Goal: Task Accomplishment & Management: Complete application form

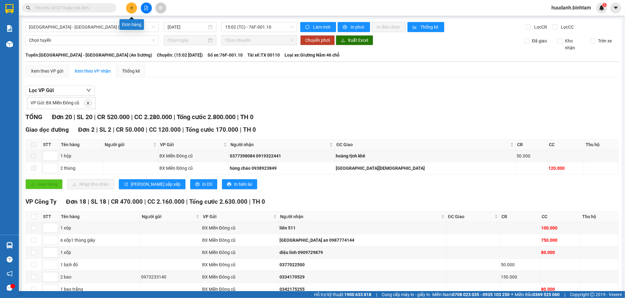
click at [132, 3] on button at bounding box center [131, 8] width 11 height 11
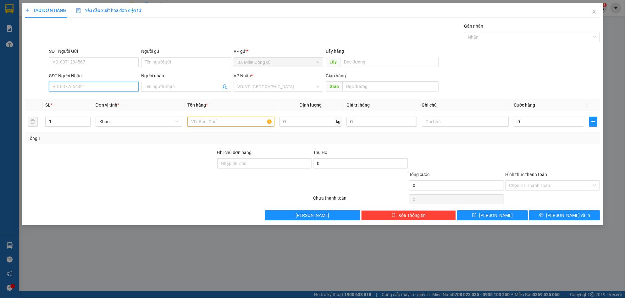
click at [72, 86] on input "SĐT Người Nhận" at bounding box center [94, 87] width 90 height 10
click at [159, 82] on span at bounding box center [186, 87] width 90 height 10
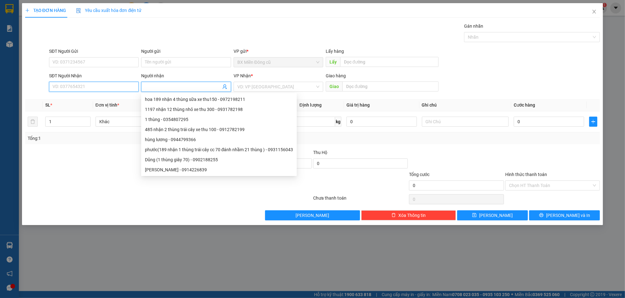
click at [109, 87] on input "SĐT Người Nhận" at bounding box center [94, 87] width 90 height 10
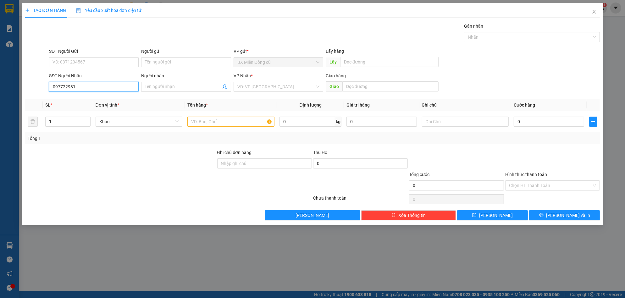
type input "0977229810"
click at [84, 96] on div "0977229810 - tuấn" at bounding box center [94, 99] width 82 height 7
type input "tuấn"
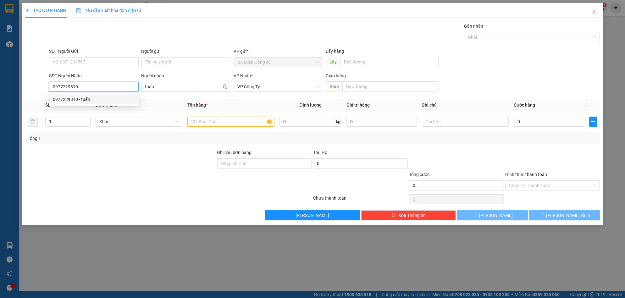
type input "70.000"
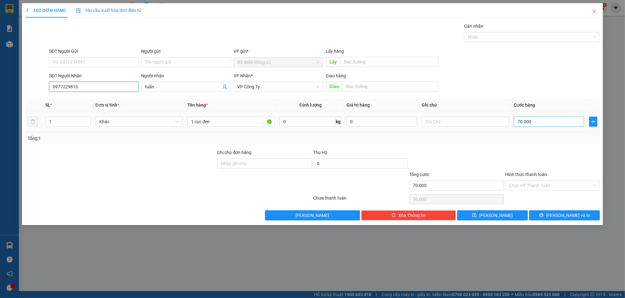
type input "0977229810"
type input "0"
type input "6"
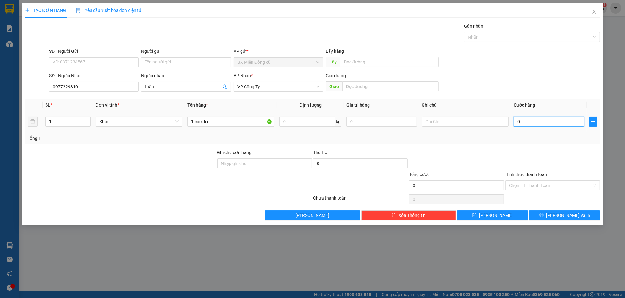
type input "6"
type input "06"
type input "60"
type input "060"
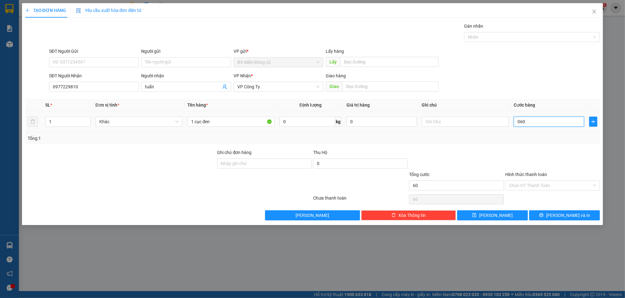
type input "600"
type input "0.600"
type input "6.000"
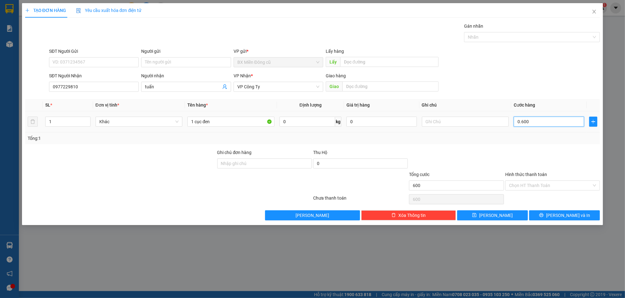
type input "06.000"
type input "60.000"
click at [544, 214] on button "[PERSON_NAME] và In" at bounding box center [564, 215] width 71 height 10
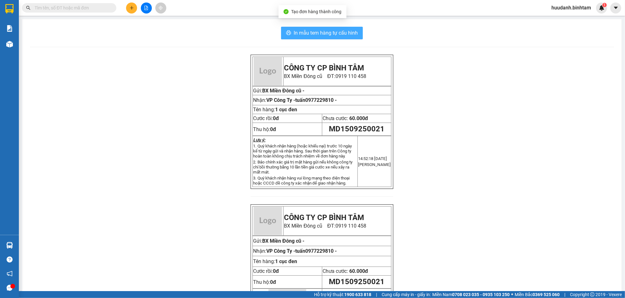
drag, startPoint x: 333, startPoint y: 32, endPoint x: 341, endPoint y: 43, distance: 13.9
click at [332, 32] on span "In mẫu tem hàng tự cấu hình" at bounding box center [326, 33] width 64 height 8
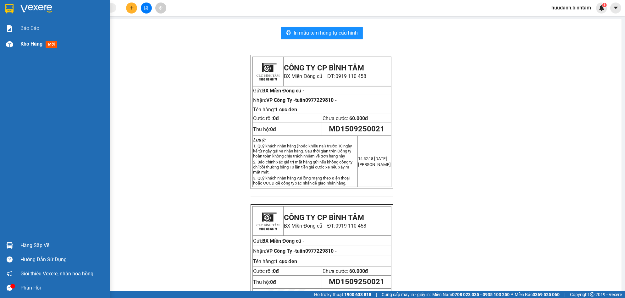
click at [20, 45] on span "Kho hàng" at bounding box center [31, 44] width 22 height 6
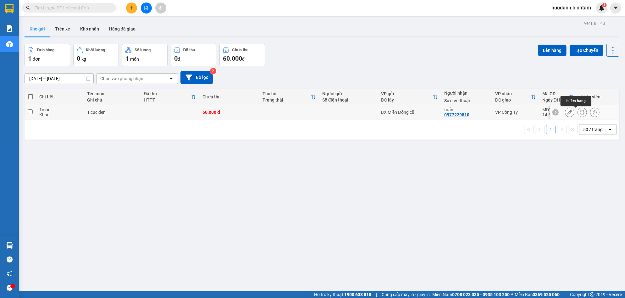
click at [580, 111] on icon at bounding box center [582, 112] width 4 height 4
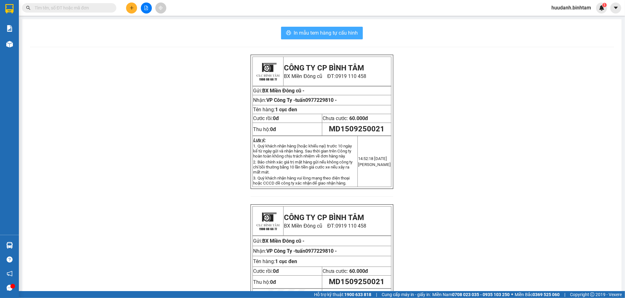
click at [326, 36] on span "In mẫu tem hàng tự cấu hình" at bounding box center [326, 33] width 64 height 8
click at [133, 4] on button at bounding box center [131, 8] width 11 height 11
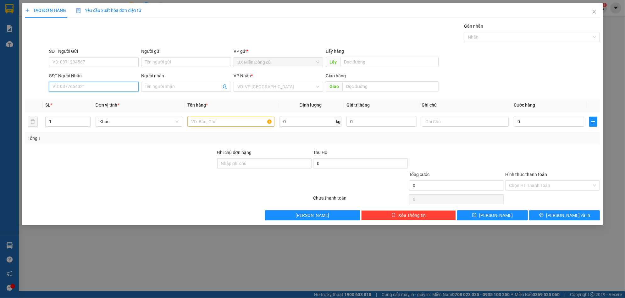
click at [82, 86] on input "SĐT Người Nhận" at bounding box center [94, 87] width 90 height 10
type input "0911825152"
click at [93, 98] on div "0911825152 - gara chi" at bounding box center [94, 99] width 82 height 7
type input "gara chi"
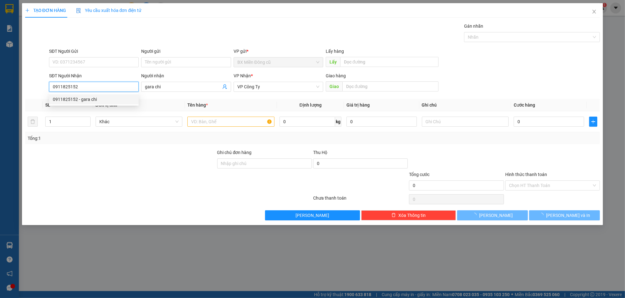
type input "50.000"
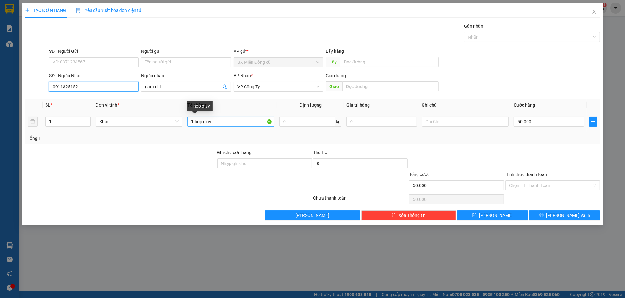
type input "0911825152"
click at [213, 121] on input "1 hop giay" at bounding box center [230, 122] width 87 height 10
click at [203, 121] on input "1 hop giay" at bounding box center [230, 122] width 87 height 10
paste input "ùng"
type input "1 thùng giay"
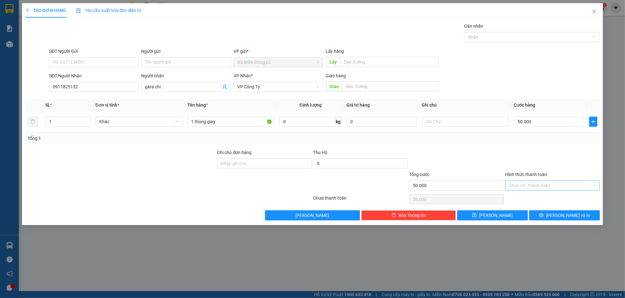
click at [537, 187] on input "Hình thức thanh toán" at bounding box center [550, 185] width 83 height 9
click at [538, 126] on input "50.000" at bounding box center [549, 122] width 70 height 10
click at [539, 122] on input "50.000" at bounding box center [549, 122] width 70 height 10
click at [549, 211] on button "[PERSON_NAME] và In" at bounding box center [564, 215] width 71 height 10
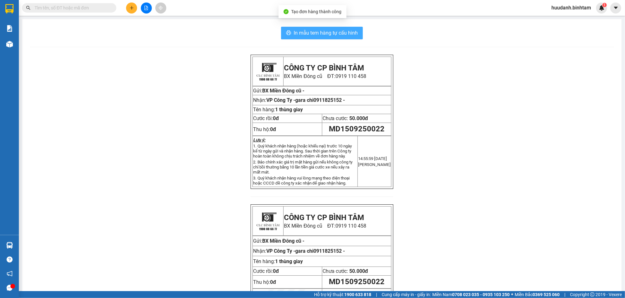
click at [310, 30] on span "In mẫu tem hàng tự cấu hình" at bounding box center [326, 33] width 64 height 8
click at [128, 4] on button at bounding box center [131, 8] width 11 height 11
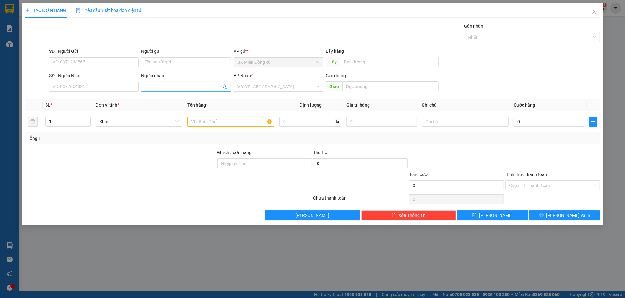
click at [146, 88] on input "Người nhận" at bounding box center [183, 86] width 76 height 7
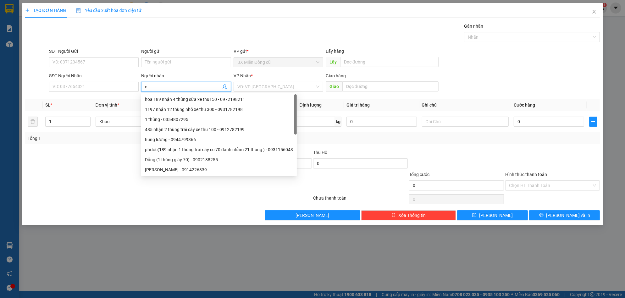
paste input "ương"
paste input "ờng"
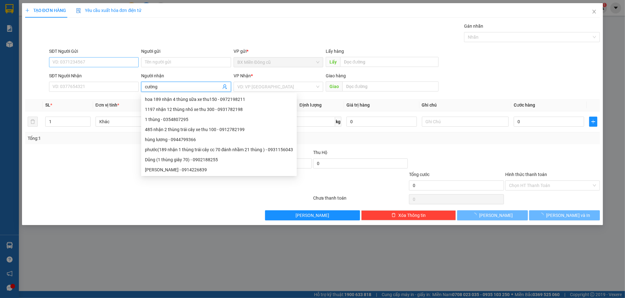
type input "cường"
click at [114, 59] on input "SĐT Người Gửi" at bounding box center [94, 62] width 90 height 10
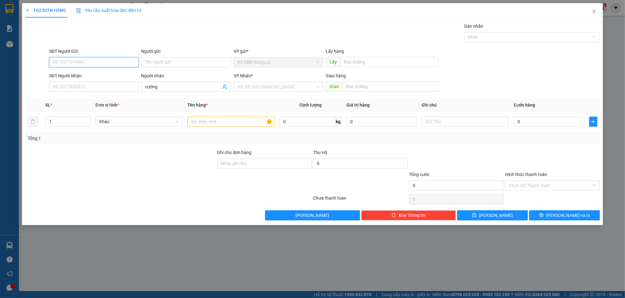
type input "0"
type input "0938868766"
click at [122, 69] on div "0938868766 0938868766" at bounding box center [94, 75] width 90 height 13
click at [106, 75] on div "0938868766" at bounding box center [94, 74] width 82 height 7
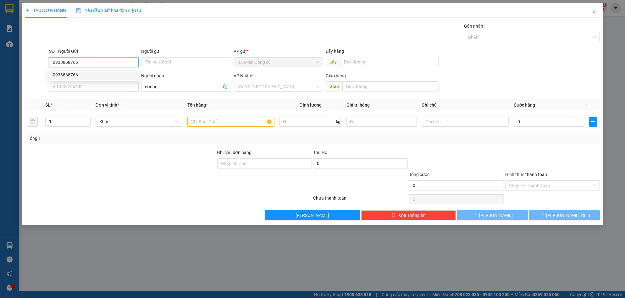
type input "500.000"
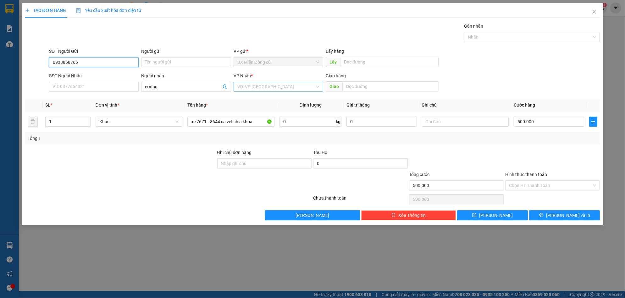
type input "0938868766"
click at [258, 87] on input "search" at bounding box center [276, 86] width 78 height 9
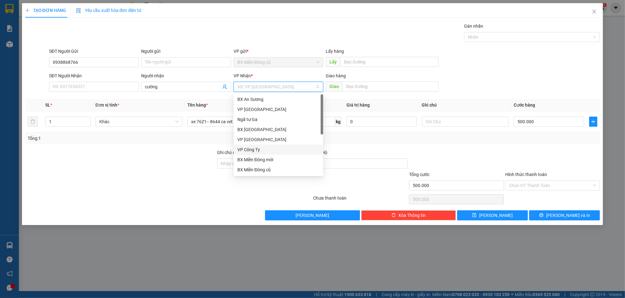
click at [253, 148] on div "VP Công Ty" at bounding box center [278, 149] width 82 height 7
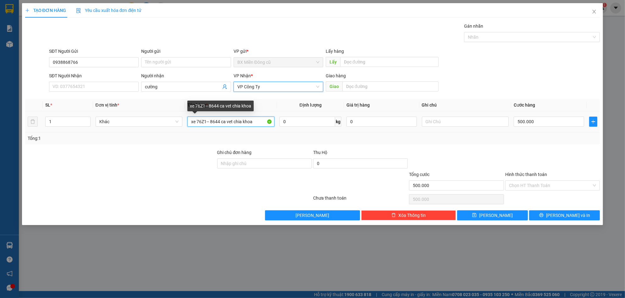
click at [255, 121] on input "xe 76Z1-- 8644 ca vet chia khoa" at bounding box center [230, 122] width 87 height 10
type input "x"
paste input "áy"
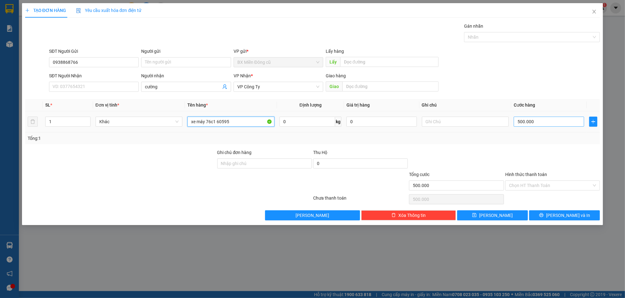
type input "xe máy 76c1 60595"
click at [544, 120] on input "500.000" at bounding box center [549, 122] width 70 height 10
click at [544, 118] on input "500.000" at bounding box center [549, 122] width 70 height 10
click at [570, 216] on span "[PERSON_NAME] và In" at bounding box center [568, 215] width 44 height 7
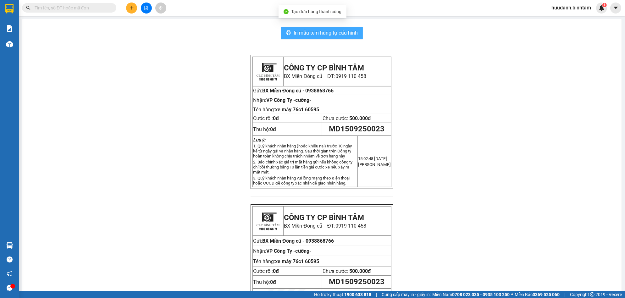
click at [353, 34] on span "In mẫu tem hàng tự cấu hình" at bounding box center [326, 33] width 64 height 8
click at [132, 5] on button at bounding box center [131, 8] width 11 height 11
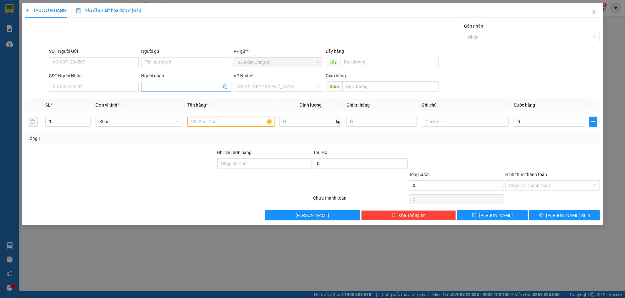
click at [154, 87] on input "Người nhận" at bounding box center [183, 86] width 76 height 7
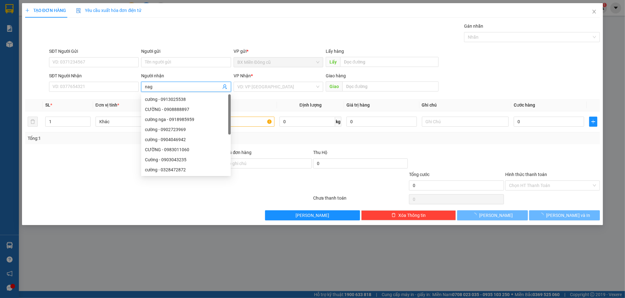
type input "naga"
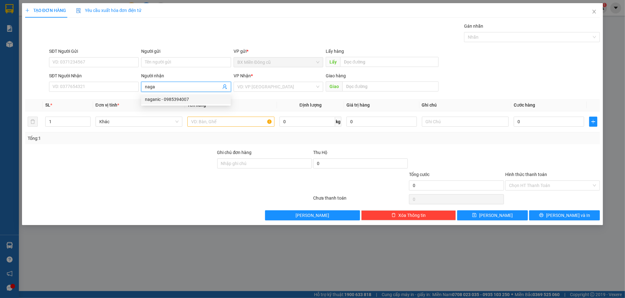
click at [164, 95] on div "naganic - 0985394007" at bounding box center [186, 99] width 90 height 10
type input "0985394007"
type input "naganic"
click at [249, 86] on input "search" at bounding box center [276, 86] width 78 height 9
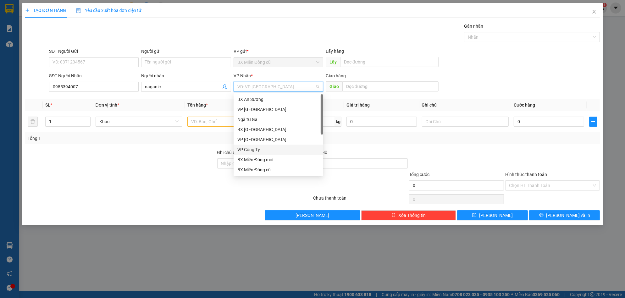
click at [248, 148] on div "VP Công Ty" at bounding box center [278, 149] width 82 height 7
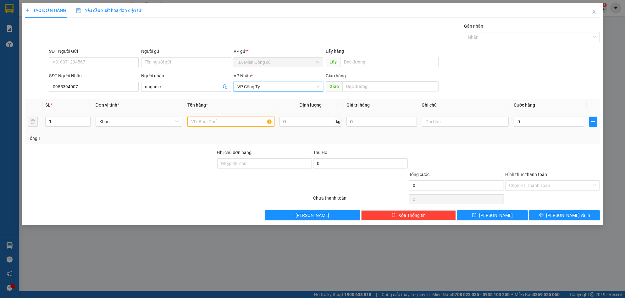
click at [214, 121] on input "text" at bounding box center [230, 122] width 87 height 10
paste input "ê"
paste input "ệ"
type input "1 kiện"
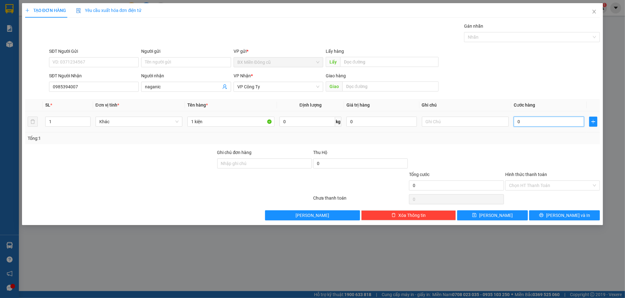
click at [531, 119] on input "0" at bounding box center [549, 122] width 70 height 10
type input "5"
type input "50"
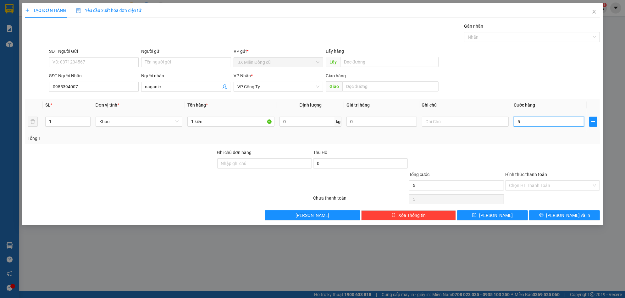
type input "50"
type input "500"
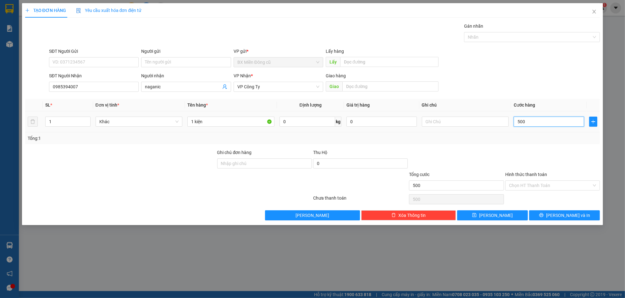
type input "5.000"
type input "50.000"
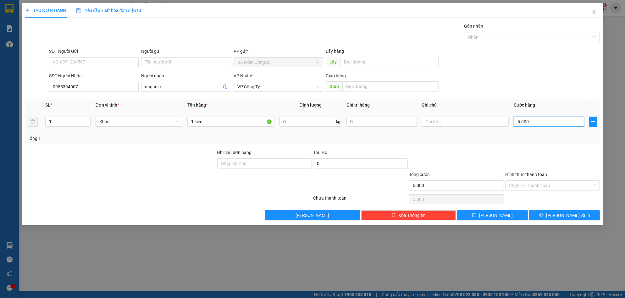
type input "50.000"
click at [552, 212] on button "[PERSON_NAME] và In" at bounding box center [564, 215] width 71 height 10
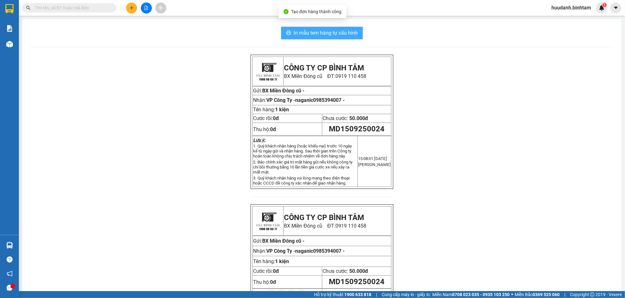
click at [336, 33] on span "In mẫu tem hàng tự cấu hình" at bounding box center [326, 33] width 64 height 8
click at [131, 5] on button at bounding box center [131, 8] width 11 height 11
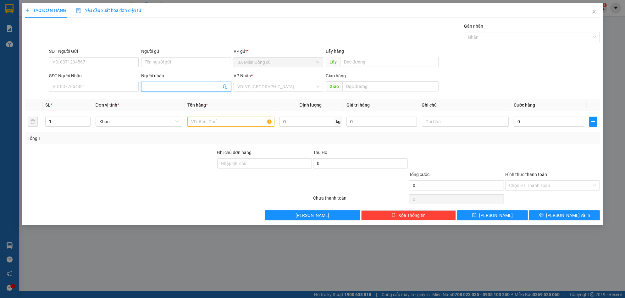
click at [164, 87] on input "Người nhận" at bounding box center [183, 86] width 76 height 7
click at [112, 90] on input "SĐT Người Nhận" at bounding box center [94, 87] width 90 height 10
type input "0935711461"
click at [240, 87] on input "search" at bounding box center [276, 86] width 78 height 9
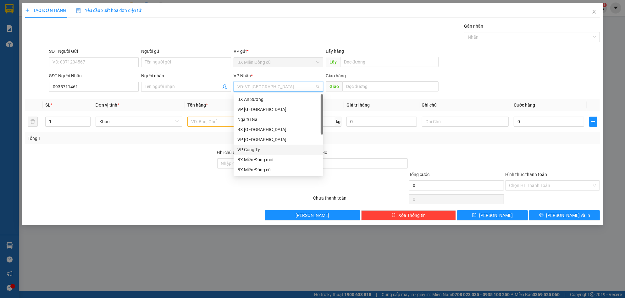
click at [253, 147] on div "VP Công Ty" at bounding box center [278, 149] width 82 height 7
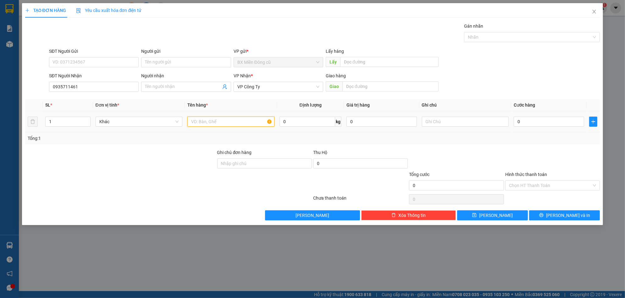
click at [242, 120] on input "text" at bounding box center [230, 122] width 87 height 10
paste input "ùng"
paste input "â"
paste input "ô"
paste input "đ"
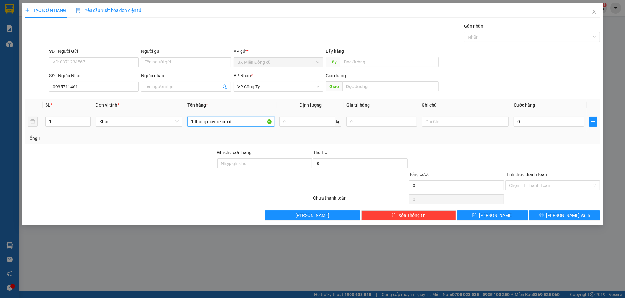
paste input "ã"
type input "1 thùng giây xe ôm đã thu 50"
click at [536, 118] on input "0" at bounding box center [549, 122] width 70 height 10
type input "1"
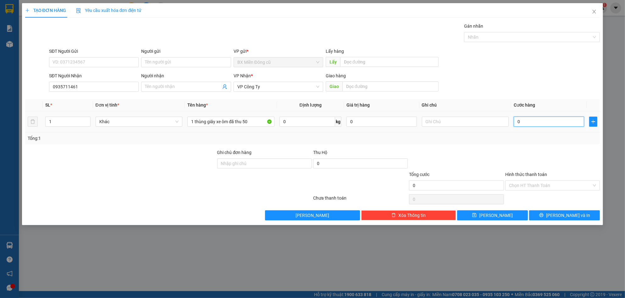
type input "1"
type input "10"
type input "100"
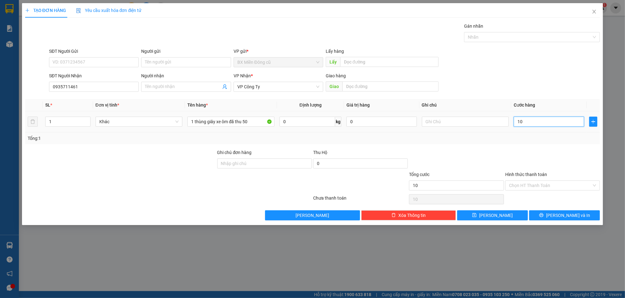
type input "100"
type input "1.000"
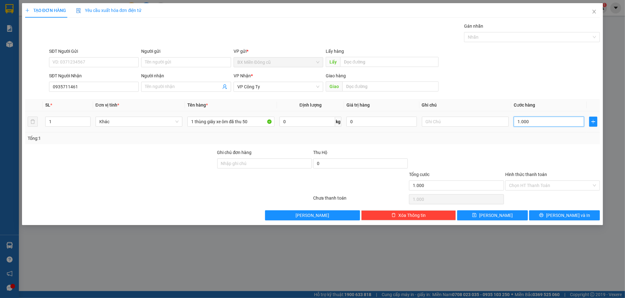
type input "10.000"
type input "100.000"
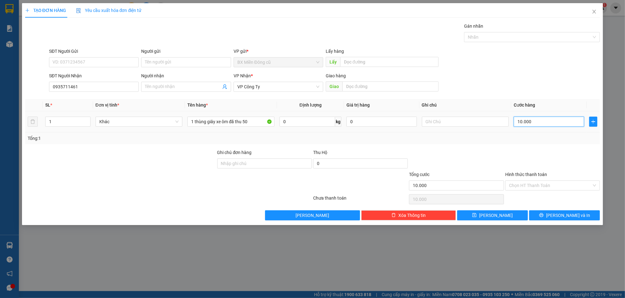
type input "100.000"
click at [544, 186] on input "Hình thức thanh toán" at bounding box center [550, 185] width 83 height 9
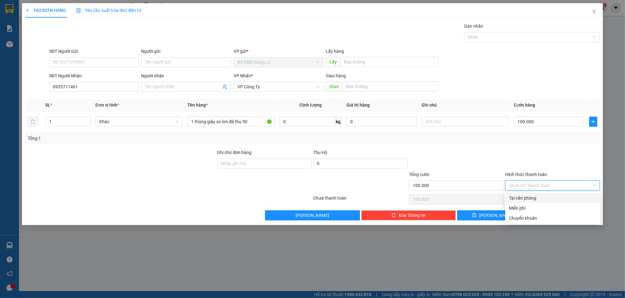
click at [528, 198] on div "Tại văn phòng" at bounding box center [552, 198] width 87 height 7
type input "0"
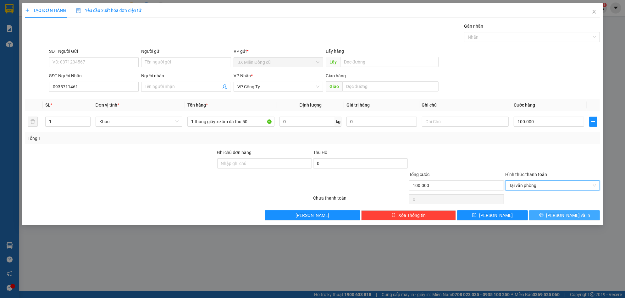
click at [559, 214] on button "[PERSON_NAME] và In" at bounding box center [564, 215] width 71 height 10
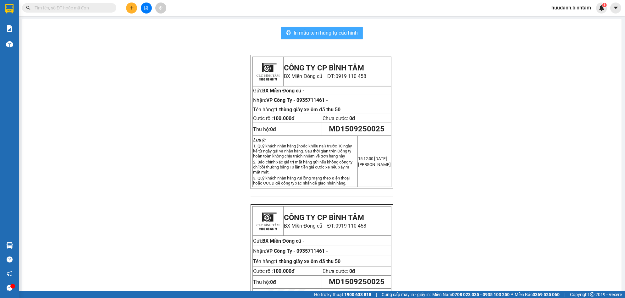
click at [313, 34] on span "In mẫu tem hàng tự cấu hình" at bounding box center [326, 33] width 64 height 8
click at [132, 6] on icon "plus" at bounding box center [131, 7] width 0 height 3
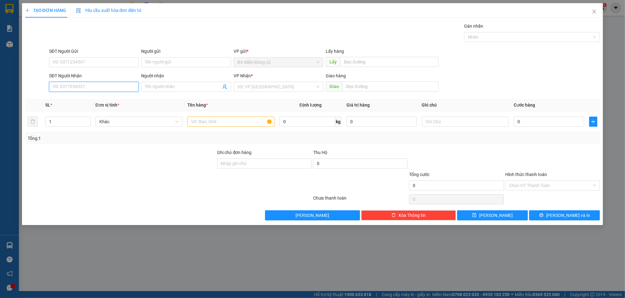
click at [68, 89] on input "SĐT Người Nhận" at bounding box center [94, 87] width 90 height 10
type input "0965973214"
click at [87, 102] on div "0965973214 - a vuong" at bounding box center [94, 99] width 82 height 7
type input "a vuong"
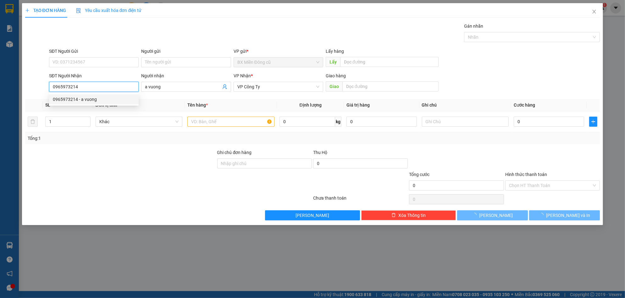
type input "140.000"
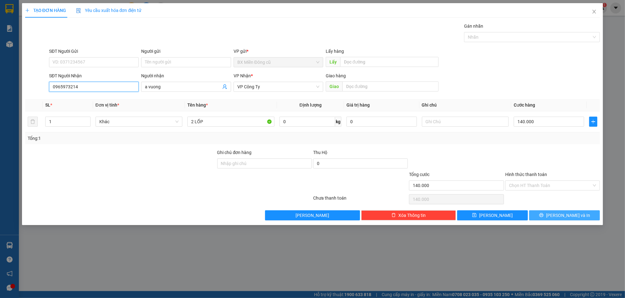
type input "0965973214"
click at [548, 211] on button "[PERSON_NAME] và In" at bounding box center [564, 215] width 71 height 10
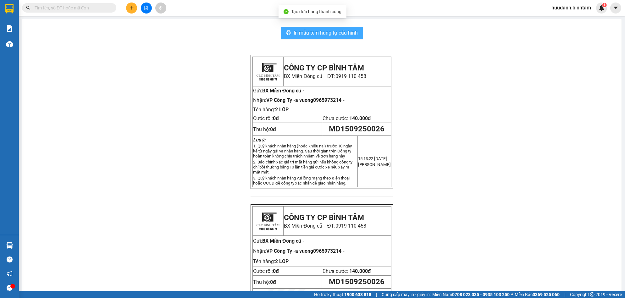
click at [329, 31] on span "In mẫu tem hàng tự cấu hình" at bounding box center [326, 33] width 64 height 8
click at [135, 9] on button at bounding box center [131, 8] width 11 height 11
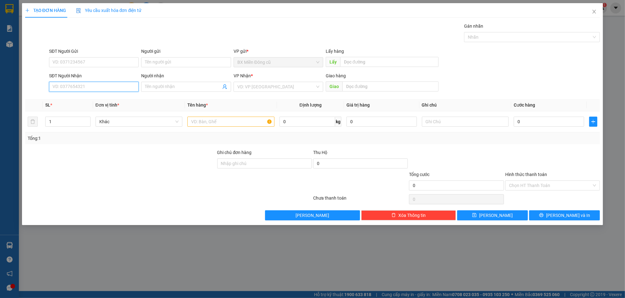
click at [81, 88] on input "SĐT Người Nhận" at bounding box center [94, 87] width 90 height 10
type input "0917790484"
click at [95, 98] on div "0917790484 - hưng" at bounding box center [94, 99] width 82 height 7
type input "hưng"
type input "80.000"
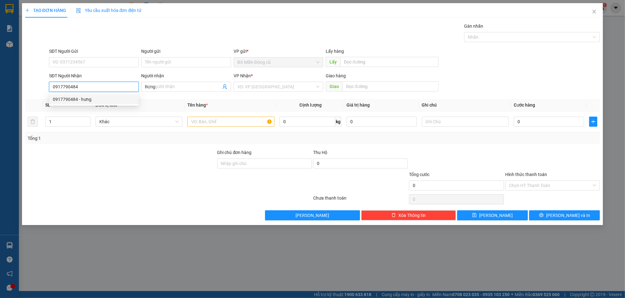
type input "80.000"
type input "0917790484"
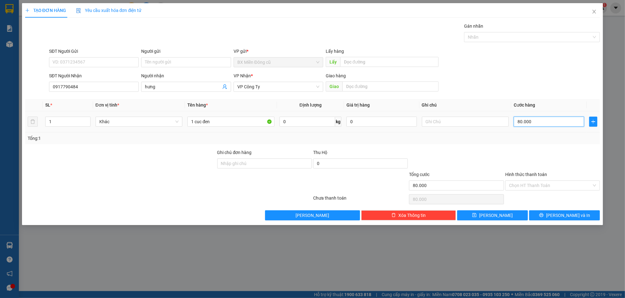
click at [541, 125] on input "80.000" at bounding box center [549, 122] width 70 height 10
type input "0"
type input "5"
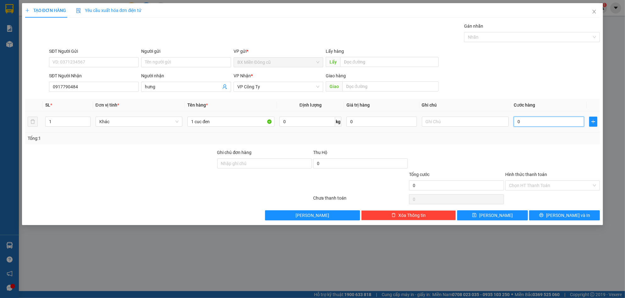
type input "5"
type input "05"
type input "50"
type input "050"
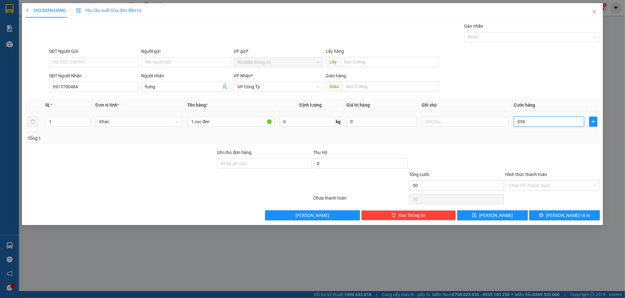
type input "500"
type input "0.500"
type input "5.000"
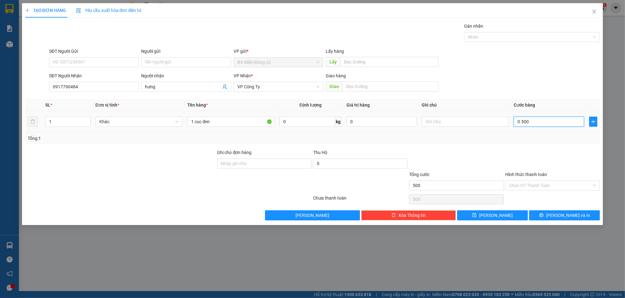
type input "05.000"
type input "50.000"
click at [581, 210] on button "[PERSON_NAME] và In" at bounding box center [564, 215] width 71 height 10
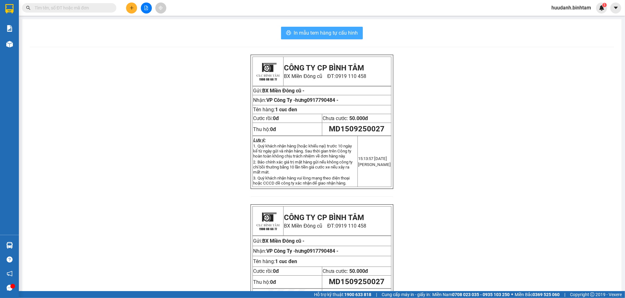
click at [335, 29] on button "In mẫu tem hàng tự cấu hình" at bounding box center [322, 33] width 82 height 13
click at [132, 4] on button at bounding box center [131, 8] width 11 height 11
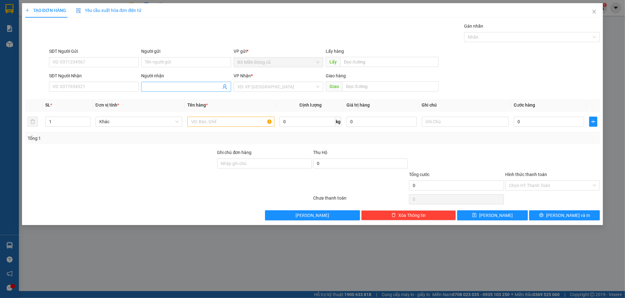
click at [164, 85] on input "Người nhận" at bounding box center [183, 86] width 76 height 7
paste input "ư"
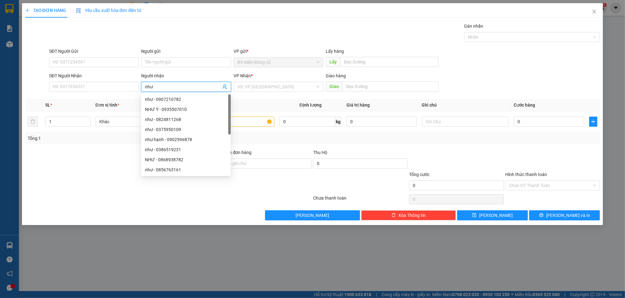
paste input "ý"
type input "như ý"
click at [254, 86] on input "search" at bounding box center [276, 86] width 78 height 9
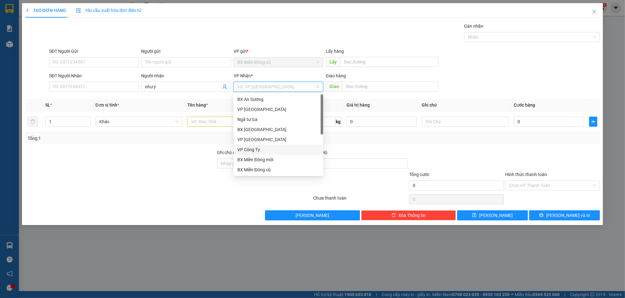
click at [247, 147] on div "VP Công Ty" at bounding box center [278, 149] width 82 height 7
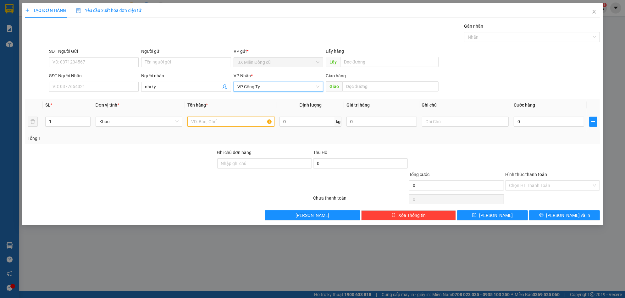
click at [213, 123] on input "text" at bounding box center [230, 122] width 87 height 10
paste input "ô"
type input "2 xôp"
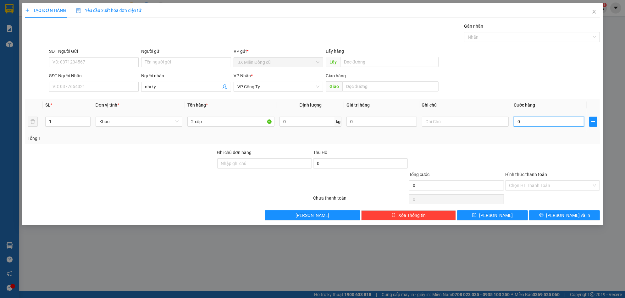
type input "1"
type input "14"
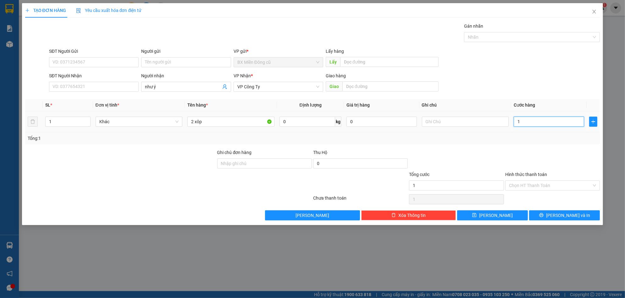
type input "14"
type input "140"
type input "1.400"
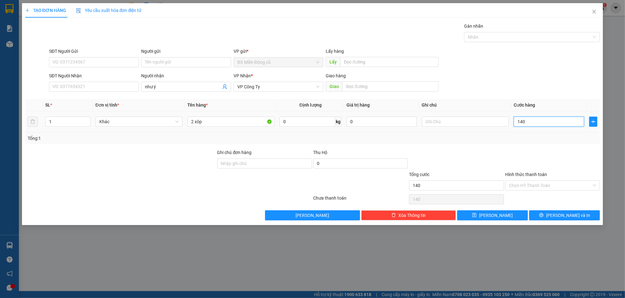
type input "1.400"
type input "14.000"
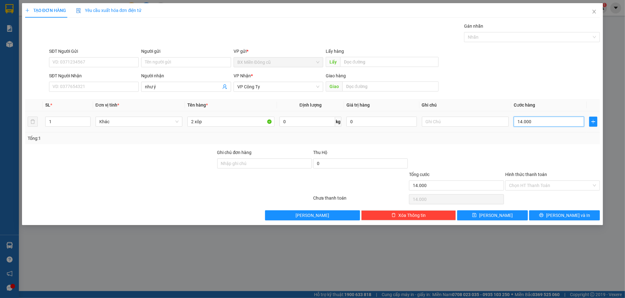
type input "140.000"
click at [565, 217] on span "[PERSON_NAME] và In" at bounding box center [568, 215] width 44 height 7
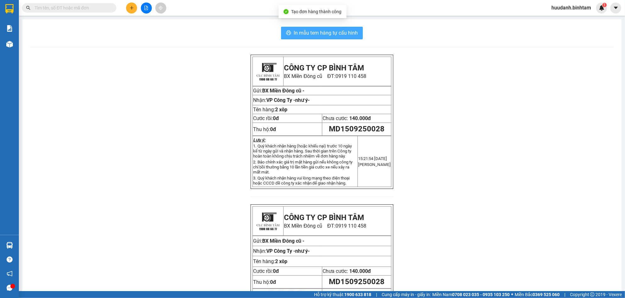
click at [348, 34] on span "In mẫu tem hàng tự cấu hình" at bounding box center [326, 33] width 64 height 8
click at [132, 8] on icon "plus" at bounding box center [132, 8] width 4 height 4
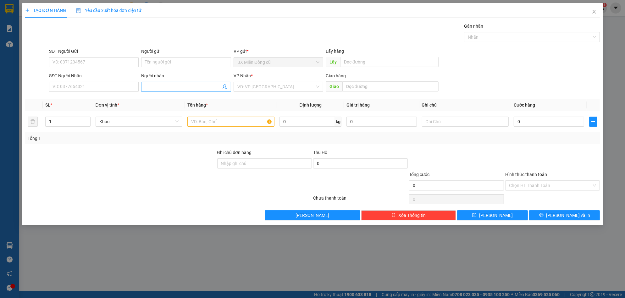
click at [157, 86] on input "Người nhận" at bounding box center [183, 86] width 76 height 7
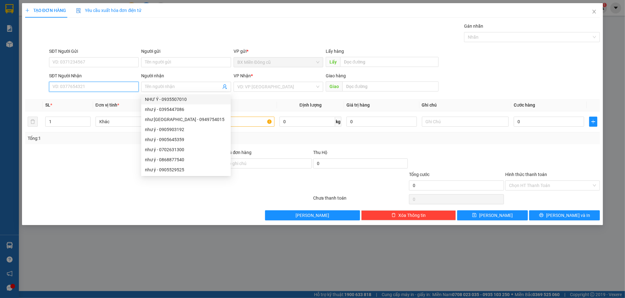
click at [114, 88] on input "SĐT Người Nhận" at bounding box center [94, 87] width 90 height 10
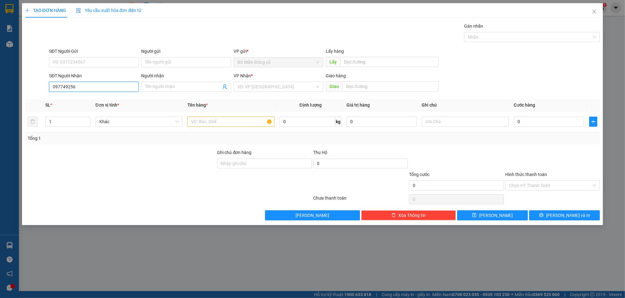
type input "0977492568"
click at [88, 100] on div "0977492568 - toàn" at bounding box center [94, 99] width 82 height 7
type input "toàn"
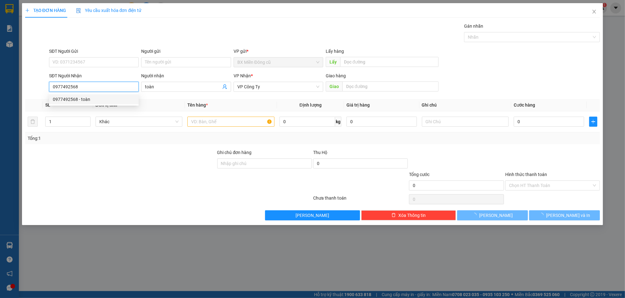
type input "100.000"
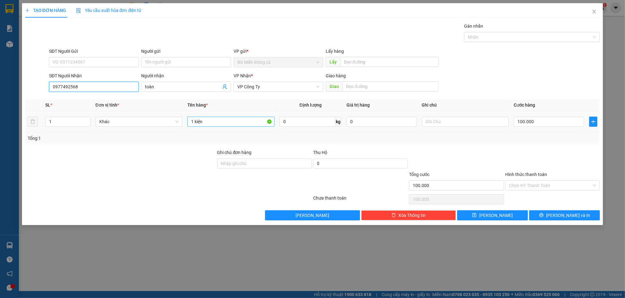
type input "0977492568"
click at [209, 120] on input "1 kiện" at bounding box center [230, 122] width 87 height 10
paste input "ùng"
paste input "â"
type input "1 thùng giây"
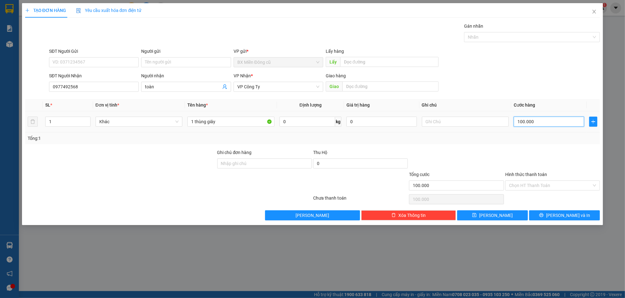
click at [546, 121] on input "100.000" at bounding box center [549, 122] width 70 height 10
click at [567, 214] on span "[PERSON_NAME] và In" at bounding box center [568, 215] width 44 height 7
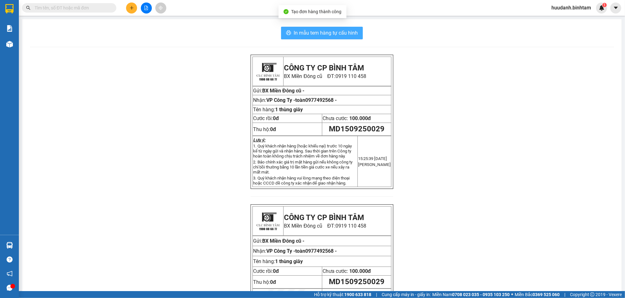
click at [349, 31] on span "In mẫu tem hàng tự cấu hình" at bounding box center [326, 33] width 64 height 8
click at [130, 4] on button at bounding box center [131, 8] width 11 height 11
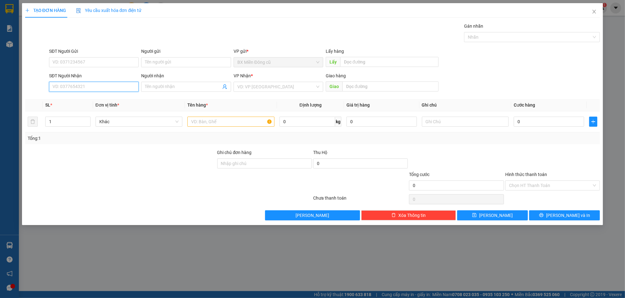
click at [64, 87] on input "SĐT Người Nhận" at bounding box center [94, 87] width 90 height 10
type input "0943153039"
click at [86, 99] on div "0943153039 - đạt" at bounding box center [94, 99] width 82 height 7
type input "đạt"
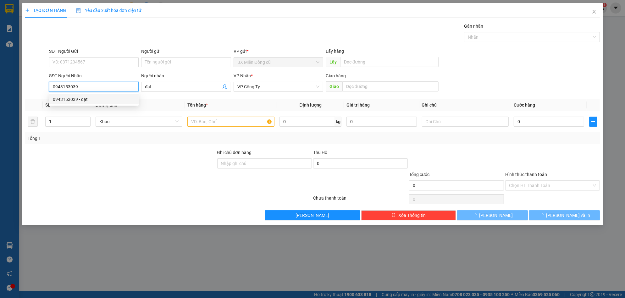
type input "70.000"
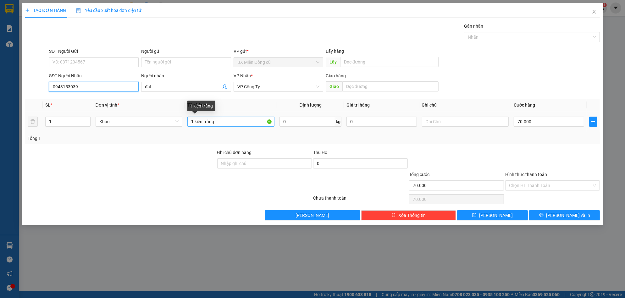
type input "0943153039"
click at [222, 123] on input "1 kiện trắng" at bounding box center [230, 122] width 87 height 10
paste input "ùng"
paste input "â"
type input "1 thùng giây"
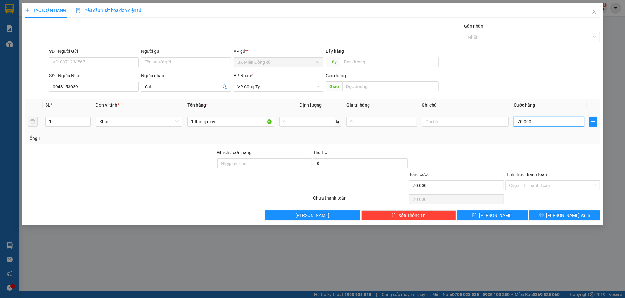
click at [551, 125] on input "70.000" at bounding box center [549, 122] width 70 height 10
type input "0"
type input "5"
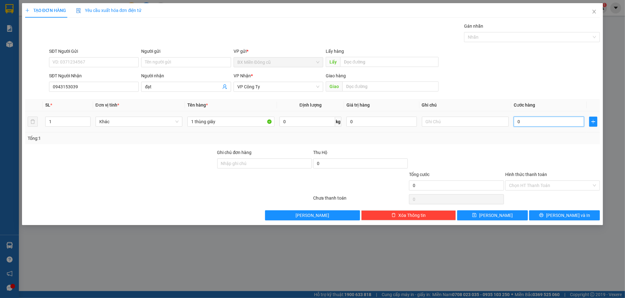
type input "5"
type input "05"
type input "50"
type input "050"
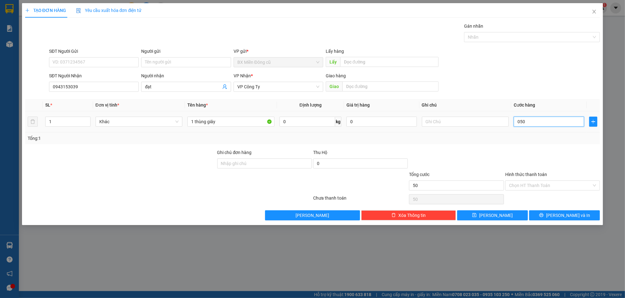
type input "500"
type input "0.500"
type input "5.000"
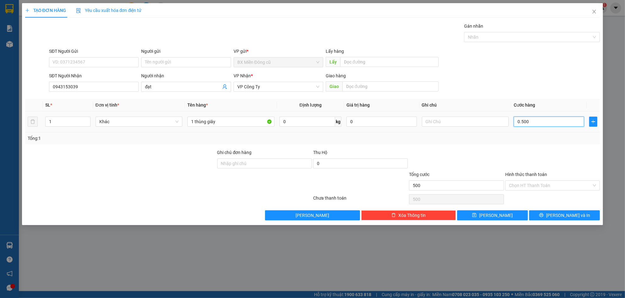
type input "05.000"
type input "50.000"
click at [544, 215] on icon "printer" at bounding box center [541, 215] width 4 height 4
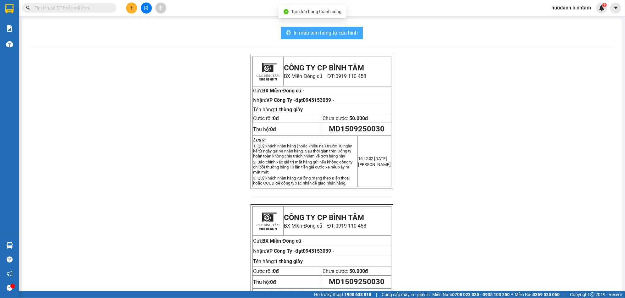
click at [331, 33] on button "In mẫu tem hàng tự cấu hình" at bounding box center [322, 33] width 82 height 13
click at [331, 33] on span "In mẫu tem hàng tự cấu hình" at bounding box center [326, 33] width 64 height 8
click at [127, 8] on button at bounding box center [131, 8] width 11 height 11
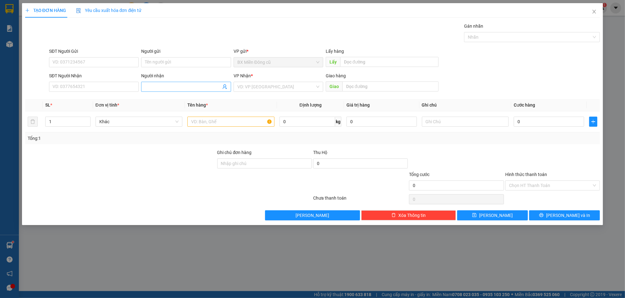
click at [159, 89] on input "Người nhận" at bounding box center [183, 86] width 76 height 7
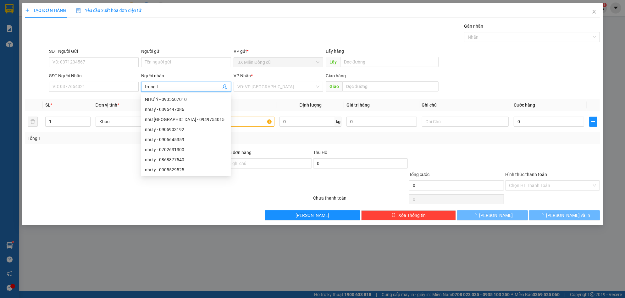
type input "trung tr"
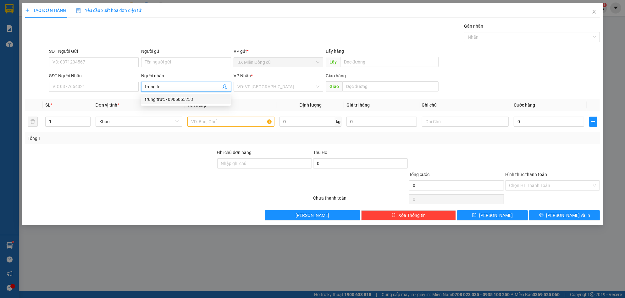
click at [175, 98] on div "trung trực - 0905055253" at bounding box center [186, 99] width 82 height 7
type input "0905055253"
type input "trung trực"
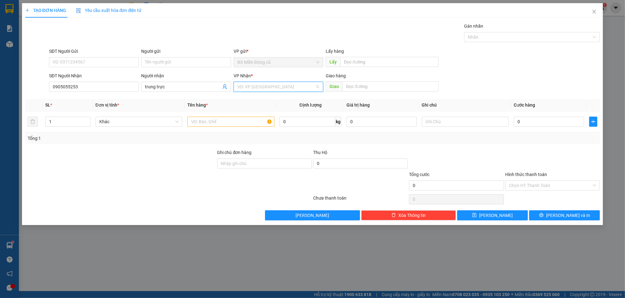
click at [250, 89] on input "search" at bounding box center [276, 86] width 78 height 9
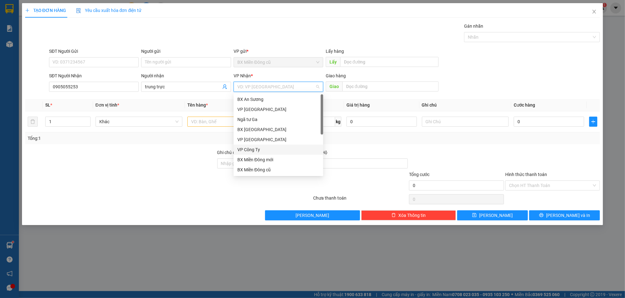
click at [249, 149] on div "VP Công Ty" at bounding box center [278, 149] width 82 height 7
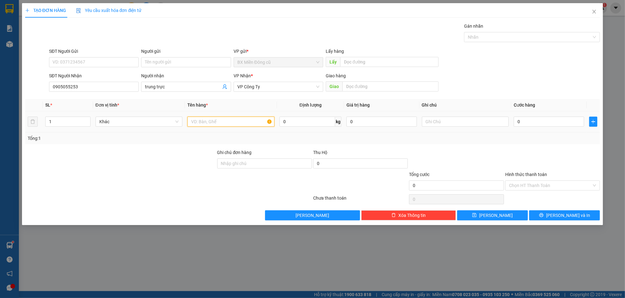
click at [220, 120] on input "text" at bounding box center [230, 122] width 87 height 10
paste input "ă"
paste input "ắng"
type input "1 bao trắng"
click at [541, 123] on input "0" at bounding box center [549, 122] width 70 height 10
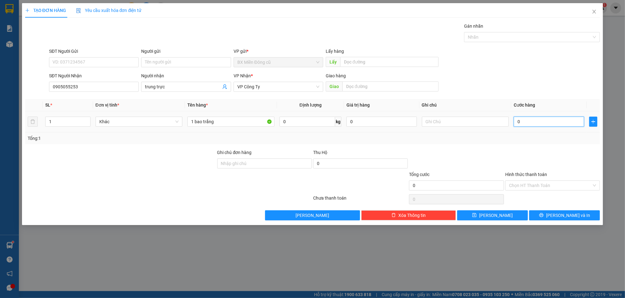
type input "5"
type input "50"
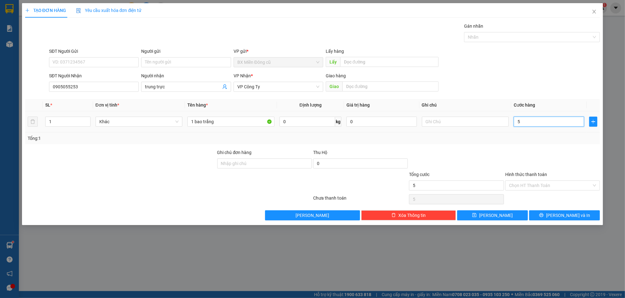
type input "50"
type input "500"
type input "50.000"
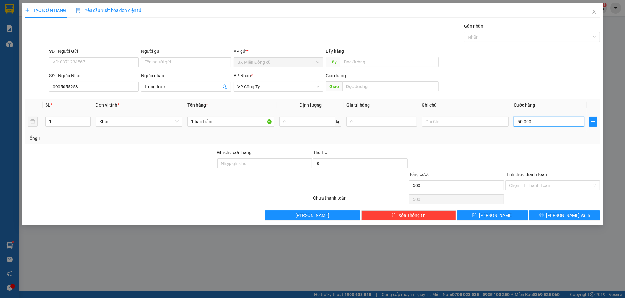
type input "50.000"
type input "500.000"
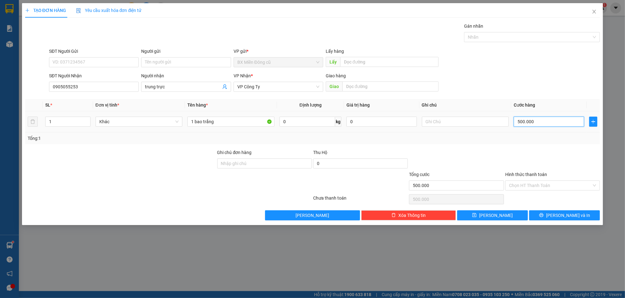
type input "50.000"
click at [544, 214] on icon "printer" at bounding box center [541, 215] width 4 height 4
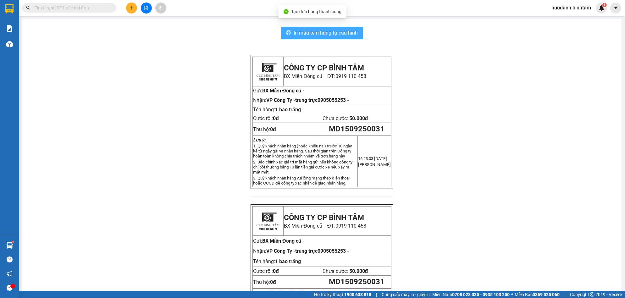
click at [326, 33] on span "In mẫu tem hàng tự cấu hình" at bounding box center [326, 33] width 64 height 8
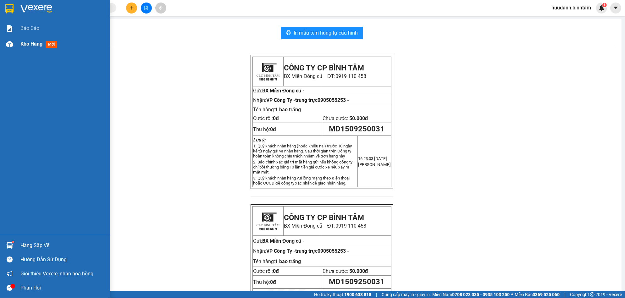
click at [20, 45] on span "Kho hàng" at bounding box center [31, 44] width 22 height 6
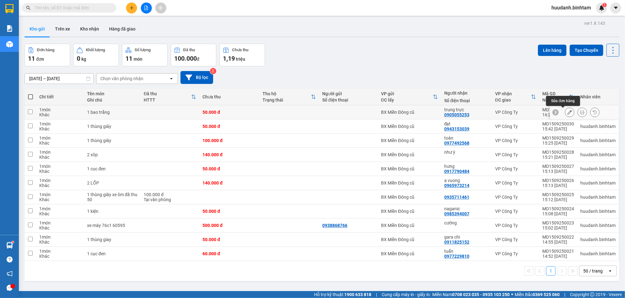
click at [566, 113] on button at bounding box center [570, 112] width 9 height 11
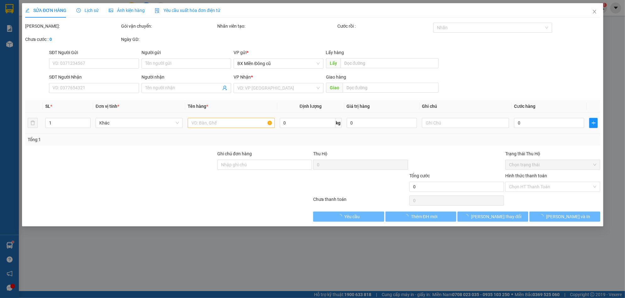
type input "0905055253"
type input "trung trực"
type input "50.000"
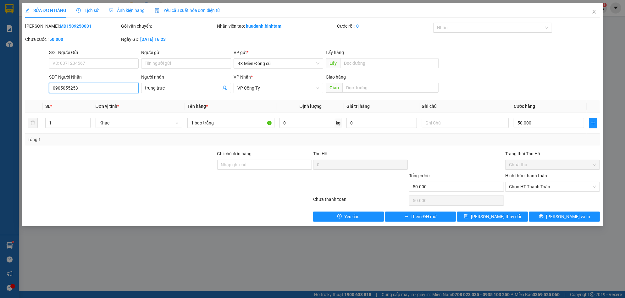
click at [97, 85] on input "0905055253" at bounding box center [94, 88] width 90 height 10
type input "0"
type input "0905980077"
click at [179, 87] on input "trung trực" at bounding box center [183, 88] width 76 height 7
type input "t"
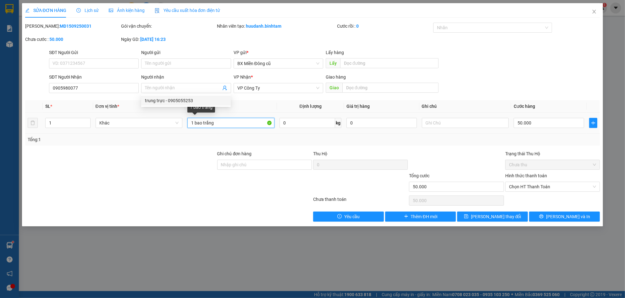
click at [229, 125] on input "1 bao trắng" at bounding box center [230, 123] width 87 height 10
paste input "àng"
type input "1 bao vàng"
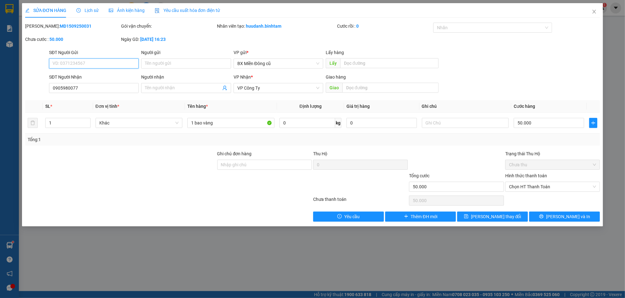
click at [98, 64] on input "SĐT Người Gửi" at bounding box center [94, 64] width 90 height 10
type input "0"
click at [162, 85] on input "Người nhận" at bounding box center [183, 88] width 76 height 7
type input "0986355255"
click at [88, 62] on input "0" at bounding box center [94, 64] width 90 height 10
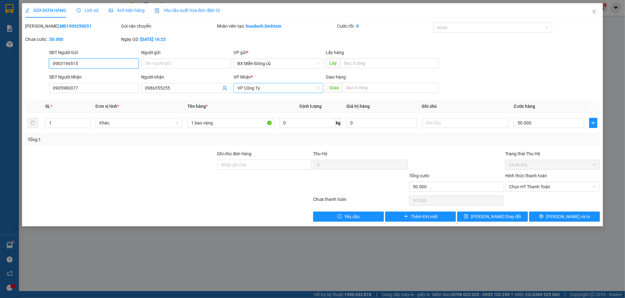
click at [267, 89] on span "VP Công Ty" at bounding box center [278, 87] width 82 height 9
type input "0903196515"
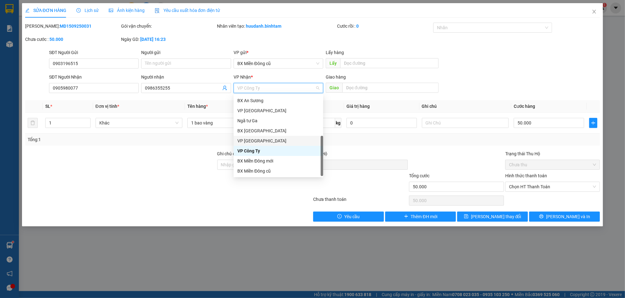
scroll to position [20, 0]
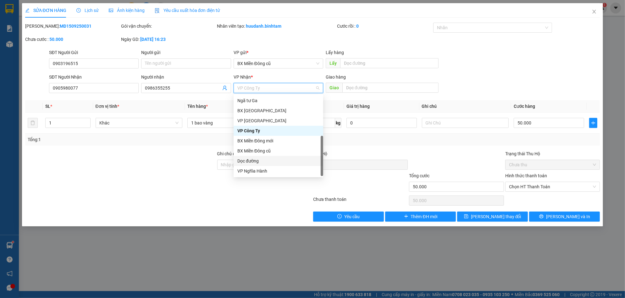
click at [255, 159] on div "Dọc đường" at bounding box center [278, 161] width 82 height 7
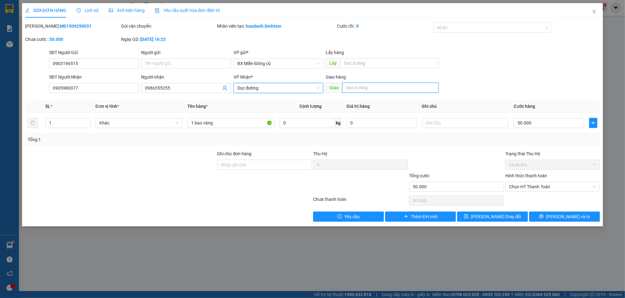
click at [366, 87] on input "text" at bounding box center [391, 88] width 96 height 10
paste input "à"
paste input "đ"
paste input "ạt"
click at [543, 187] on span "Chọn HT Thanh Toán" at bounding box center [552, 186] width 87 height 9
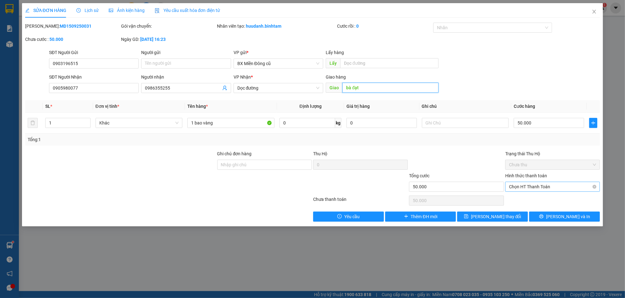
type input "bà đạt"
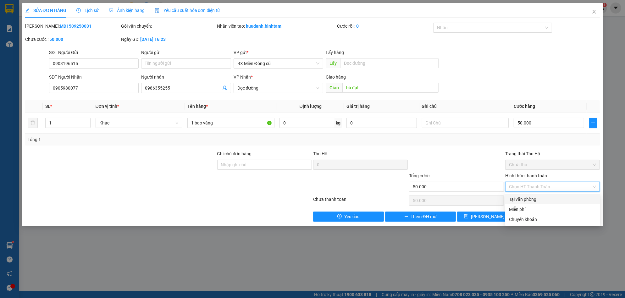
click at [526, 196] on div "Tại văn phòng" at bounding box center [552, 199] width 87 height 7
type input "0"
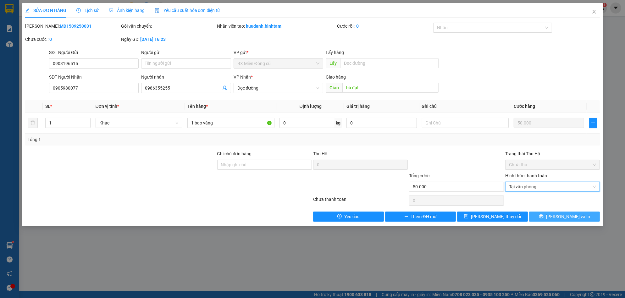
click at [570, 214] on span "[PERSON_NAME] và In" at bounding box center [568, 216] width 44 height 7
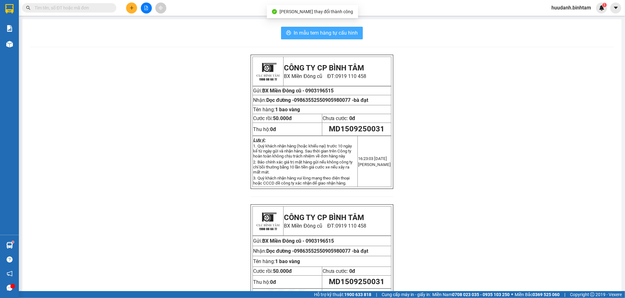
click at [353, 38] on button "In mẫu tem hàng tự cấu hình" at bounding box center [322, 33] width 82 height 13
click at [131, 7] on icon "plus" at bounding box center [132, 8] width 4 height 4
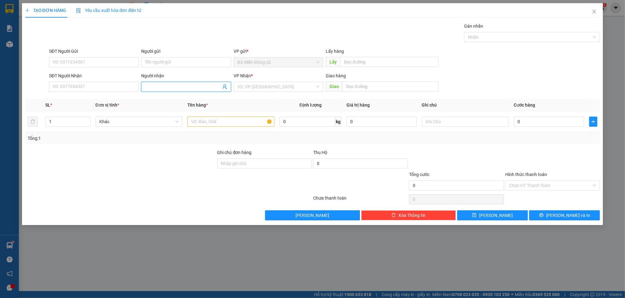
click at [148, 83] on input "Người nhận" at bounding box center [183, 86] width 76 height 7
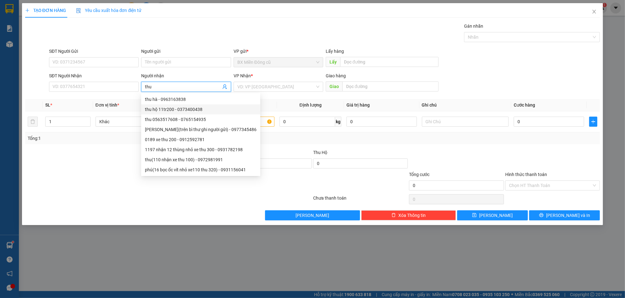
type input "thu h"
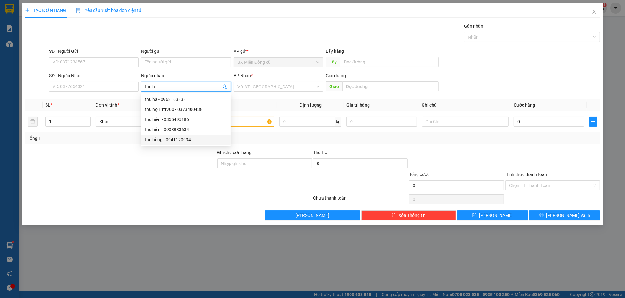
click at [188, 139] on div "thu hồng - 0941120994" at bounding box center [186, 139] width 82 height 7
type input "0941120994"
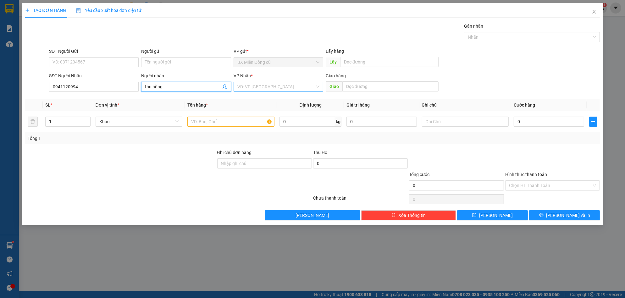
type input "thu hồng"
click at [258, 84] on input "search" at bounding box center [276, 86] width 78 height 9
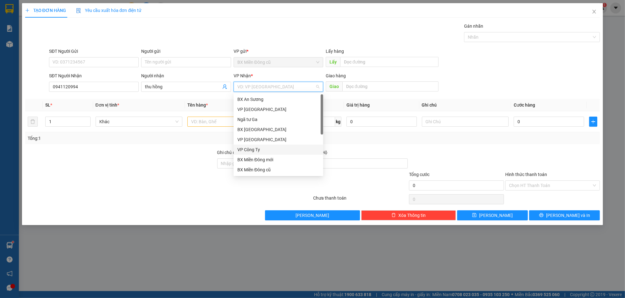
click at [254, 149] on div "VP Công Ty" at bounding box center [278, 149] width 82 height 7
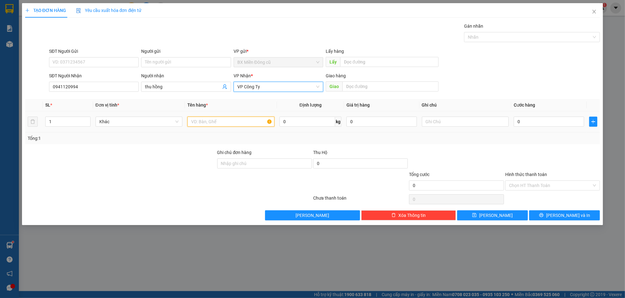
click at [241, 123] on input "text" at bounding box center [230, 122] width 87 height 10
paste input "ê"
paste input "ệ"
type input "2 kiện"
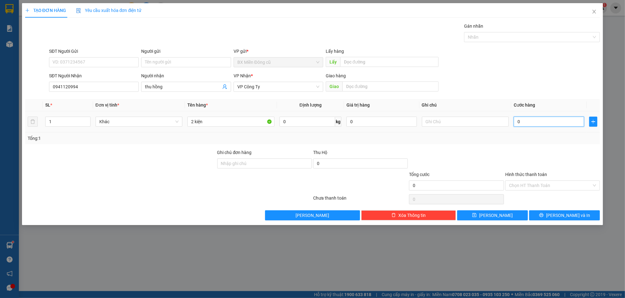
click at [530, 120] on input "0" at bounding box center [549, 122] width 70 height 10
type input "1"
click at [578, 213] on button "[PERSON_NAME] và In" at bounding box center [564, 215] width 71 height 10
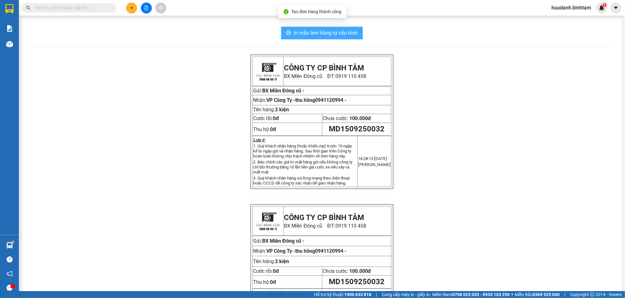
click at [338, 32] on span "In mẫu tem hàng tự cấu hình" at bounding box center [326, 33] width 64 height 8
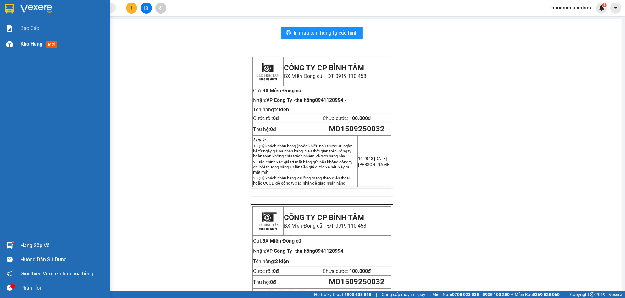
click at [32, 45] on span "Kho hàng" at bounding box center [31, 44] width 22 height 6
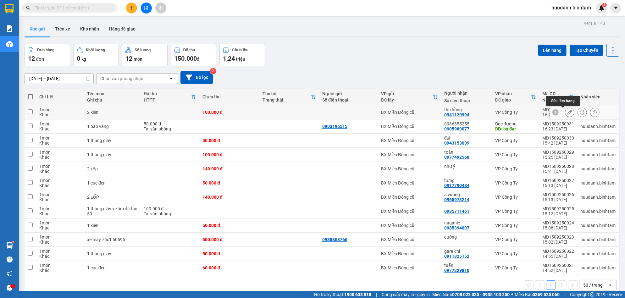
click at [568, 114] on icon at bounding box center [570, 112] width 4 height 4
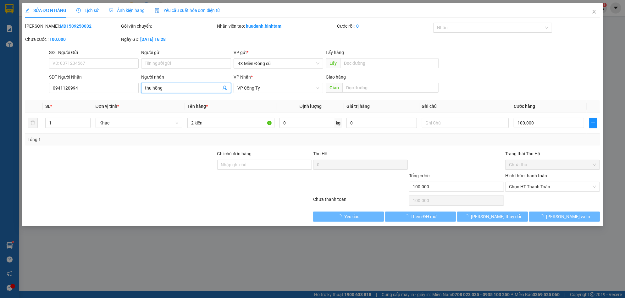
click at [170, 86] on input "thu hồng" at bounding box center [183, 88] width 76 height 7
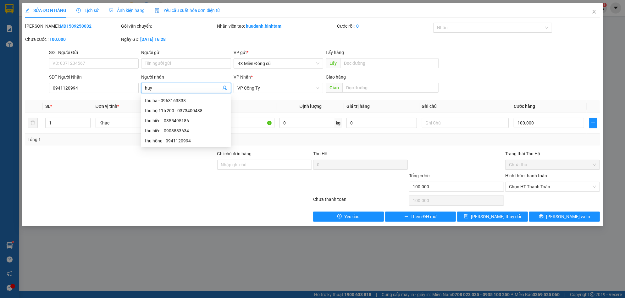
paste input "ê"
paste input "ền"
click at [192, 121] on div "huyền diễm - 0905100807" at bounding box center [186, 120] width 82 height 7
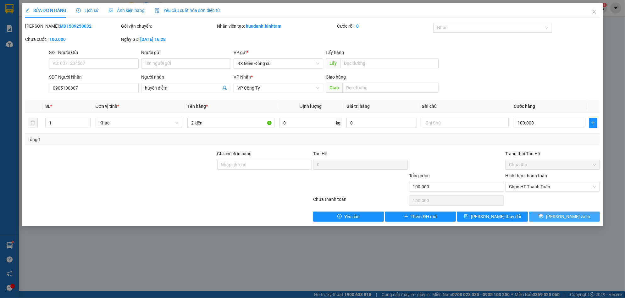
drag, startPoint x: 562, startPoint y: 215, endPoint x: 551, endPoint y: 214, distance: 11.1
click at [562, 215] on span "[PERSON_NAME] và In" at bounding box center [568, 216] width 44 height 7
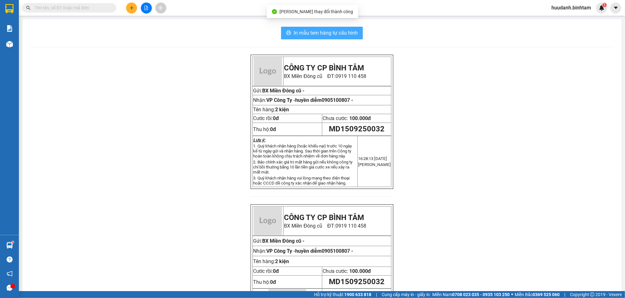
click at [347, 39] on button "In mẫu tem hàng tự cấu hình" at bounding box center [322, 33] width 82 height 13
click at [345, 35] on span "In mẫu tem hàng tự cấu hình" at bounding box center [326, 33] width 64 height 8
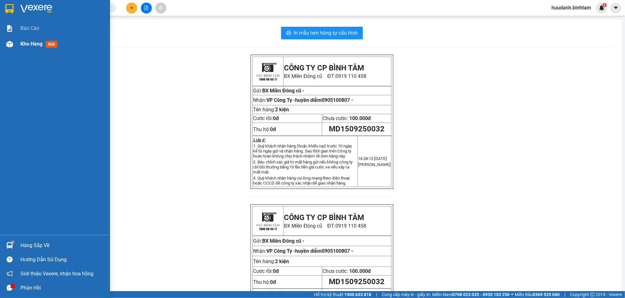
click at [27, 41] on span "Kho hàng" at bounding box center [31, 44] width 22 height 6
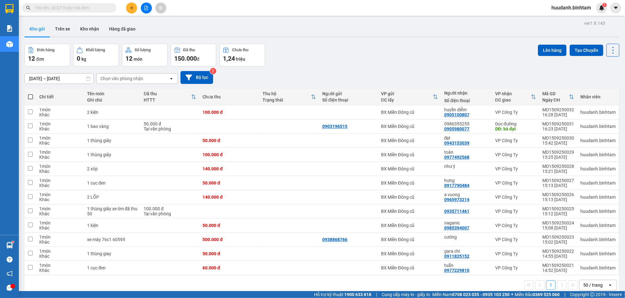
click at [30, 96] on span at bounding box center [30, 96] width 5 height 5
click at [31, 94] on input "checkbox" at bounding box center [31, 94] width 0 height 0
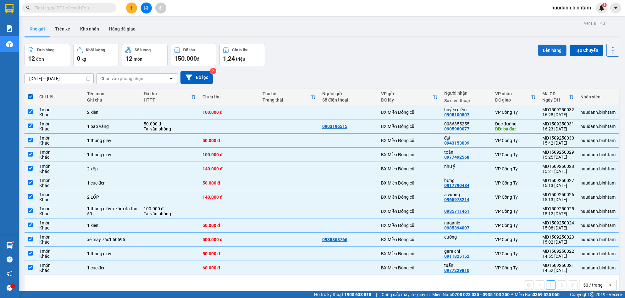
click at [546, 47] on button "Lên hàng" at bounding box center [552, 50] width 29 height 11
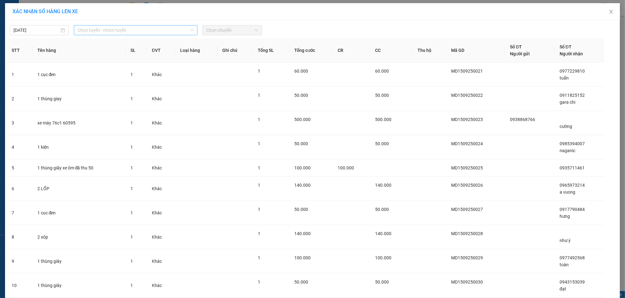
click at [138, 30] on span "Chọn tuyến - nhóm tuyến" at bounding box center [136, 29] width 116 height 9
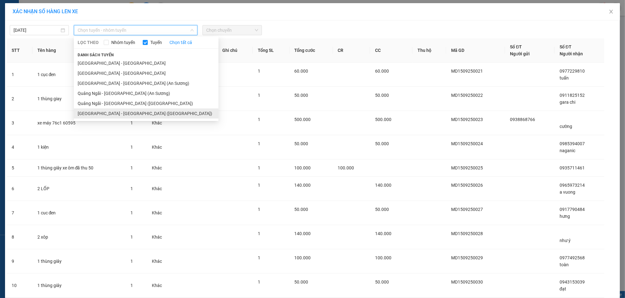
click at [120, 114] on li "[GEOGRAPHIC_DATA] - [GEOGRAPHIC_DATA] ([GEOGRAPHIC_DATA])" at bounding box center [146, 114] width 145 height 10
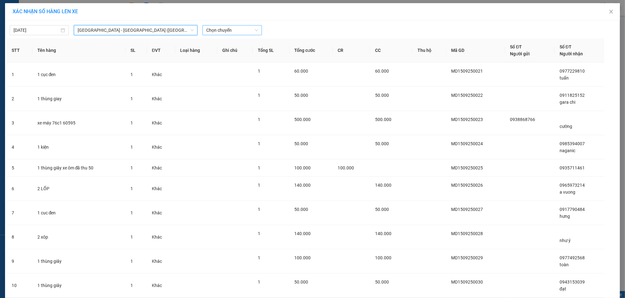
click at [240, 29] on span "Chọn chuyến" at bounding box center [232, 29] width 52 height 9
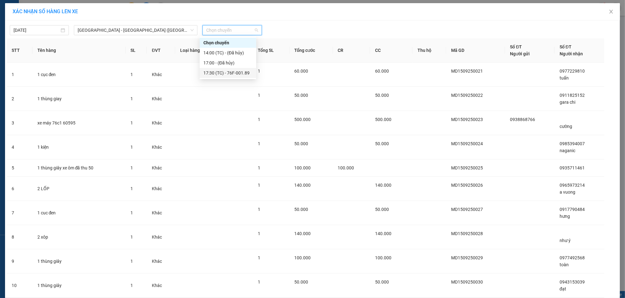
click at [227, 73] on div "17:30 (TC) - 76F-001.89" at bounding box center [228, 73] width 49 height 7
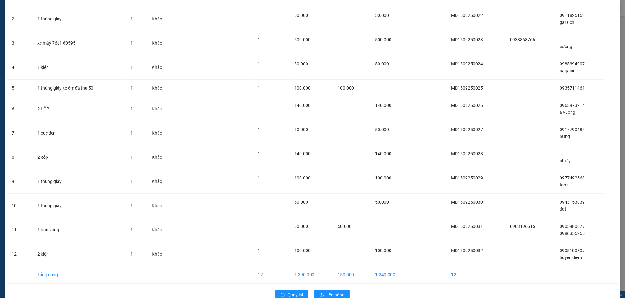
scroll to position [98, 0]
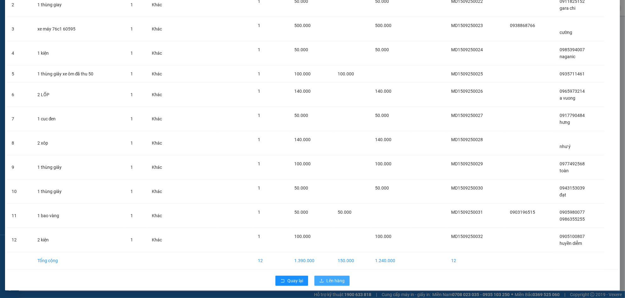
click at [331, 282] on span "Lên hàng" at bounding box center [336, 280] width 18 height 7
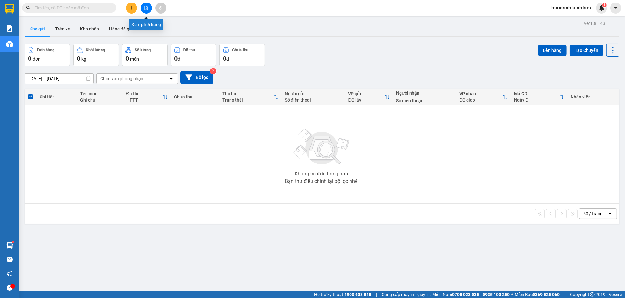
click at [144, 7] on icon "file-add" at bounding box center [146, 8] width 4 height 4
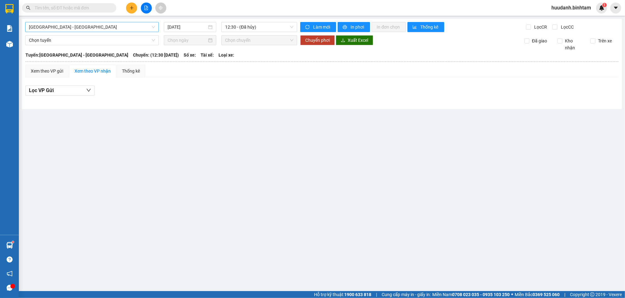
click at [93, 25] on span "[GEOGRAPHIC_DATA] - [GEOGRAPHIC_DATA]" at bounding box center [92, 26] width 126 height 9
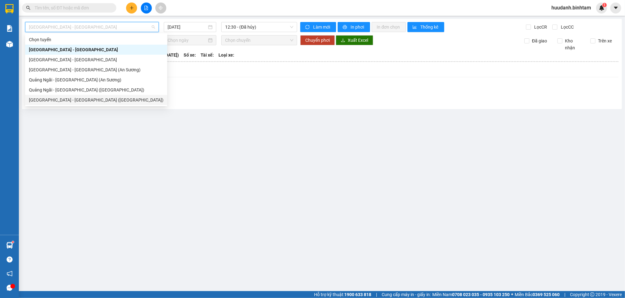
click at [65, 103] on div "[GEOGRAPHIC_DATA] - [GEOGRAPHIC_DATA] ([GEOGRAPHIC_DATA])" at bounding box center [96, 100] width 135 height 7
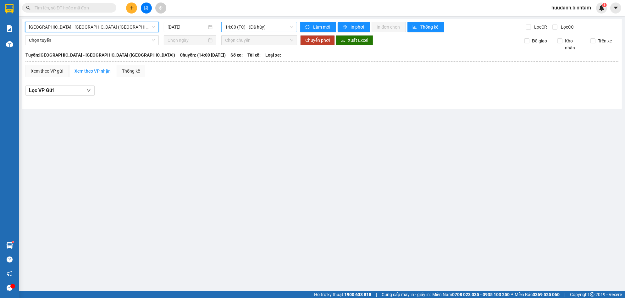
click at [265, 27] on span "14:00 (TC) - (Đã hủy)" at bounding box center [259, 26] width 68 height 9
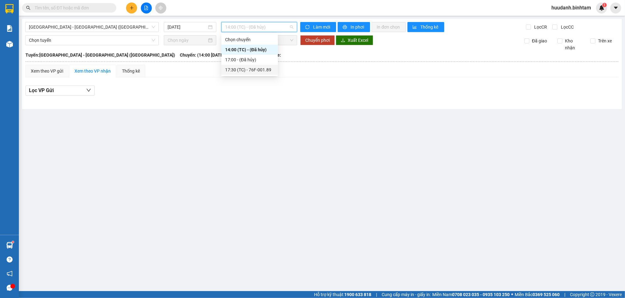
click at [259, 67] on div "17:30 (TC) - 76F-001.89" at bounding box center [249, 69] width 49 height 7
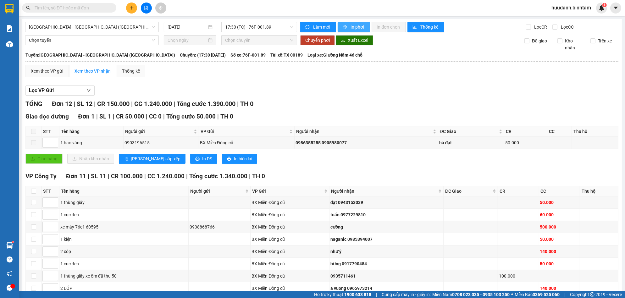
click at [351, 27] on span "In phơi" at bounding box center [358, 27] width 14 height 7
click at [356, 25] on span "In phơi" at bounding box center [358, 27] width 14 height 7
